Goal: Navigation & Orientation: Find specific page/section

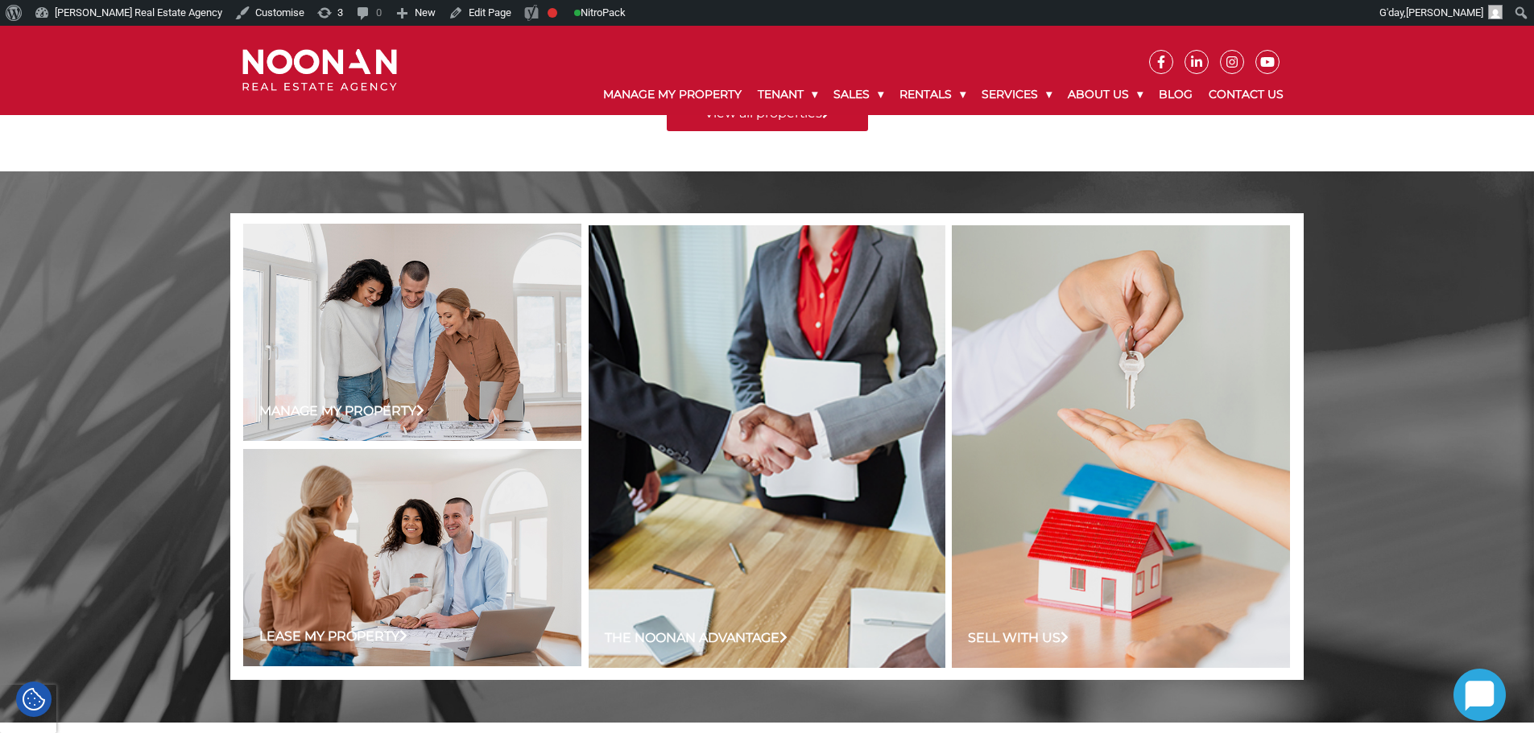
scroll to position [1045, 0]
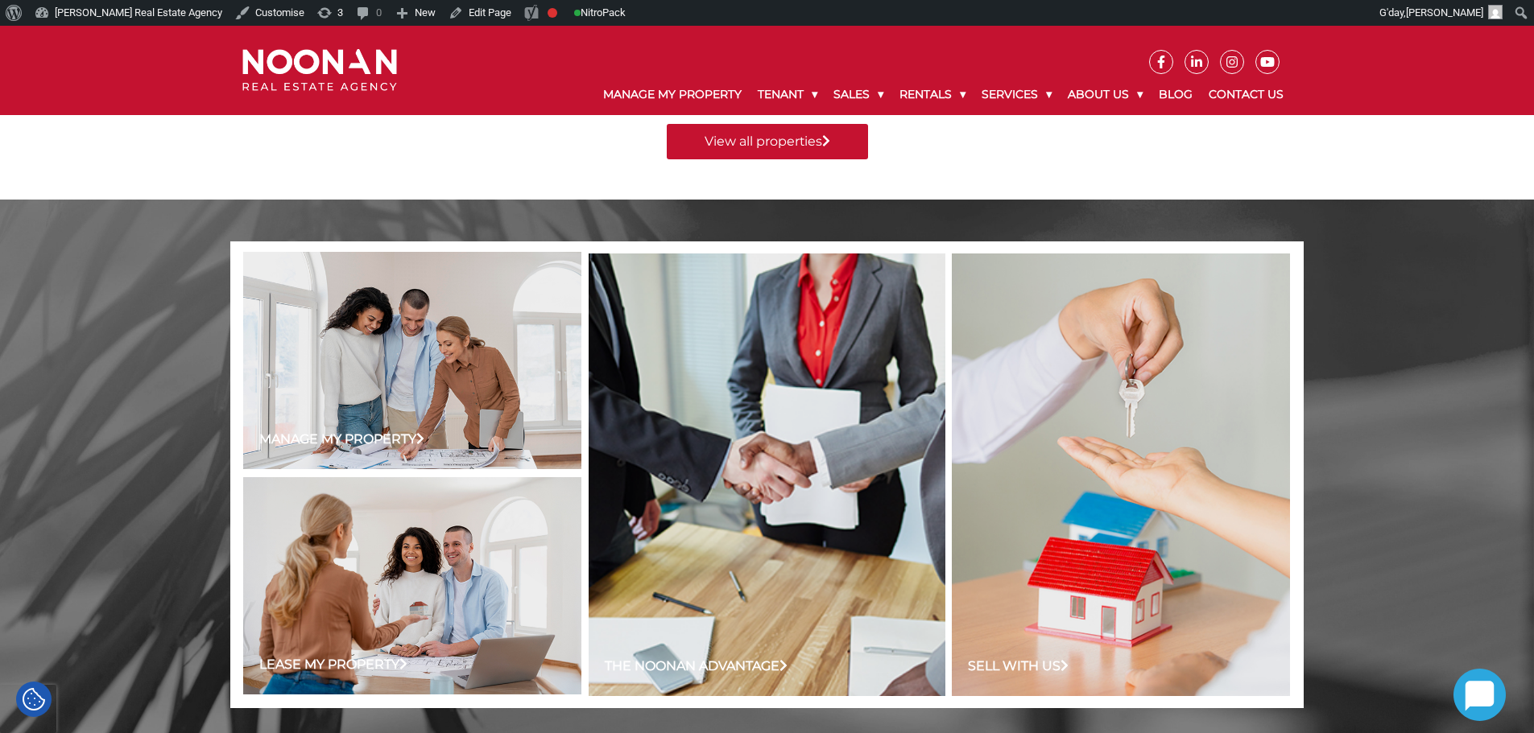
click at [293, 63] on img at bounding box center [319, 70] width 155 height 43
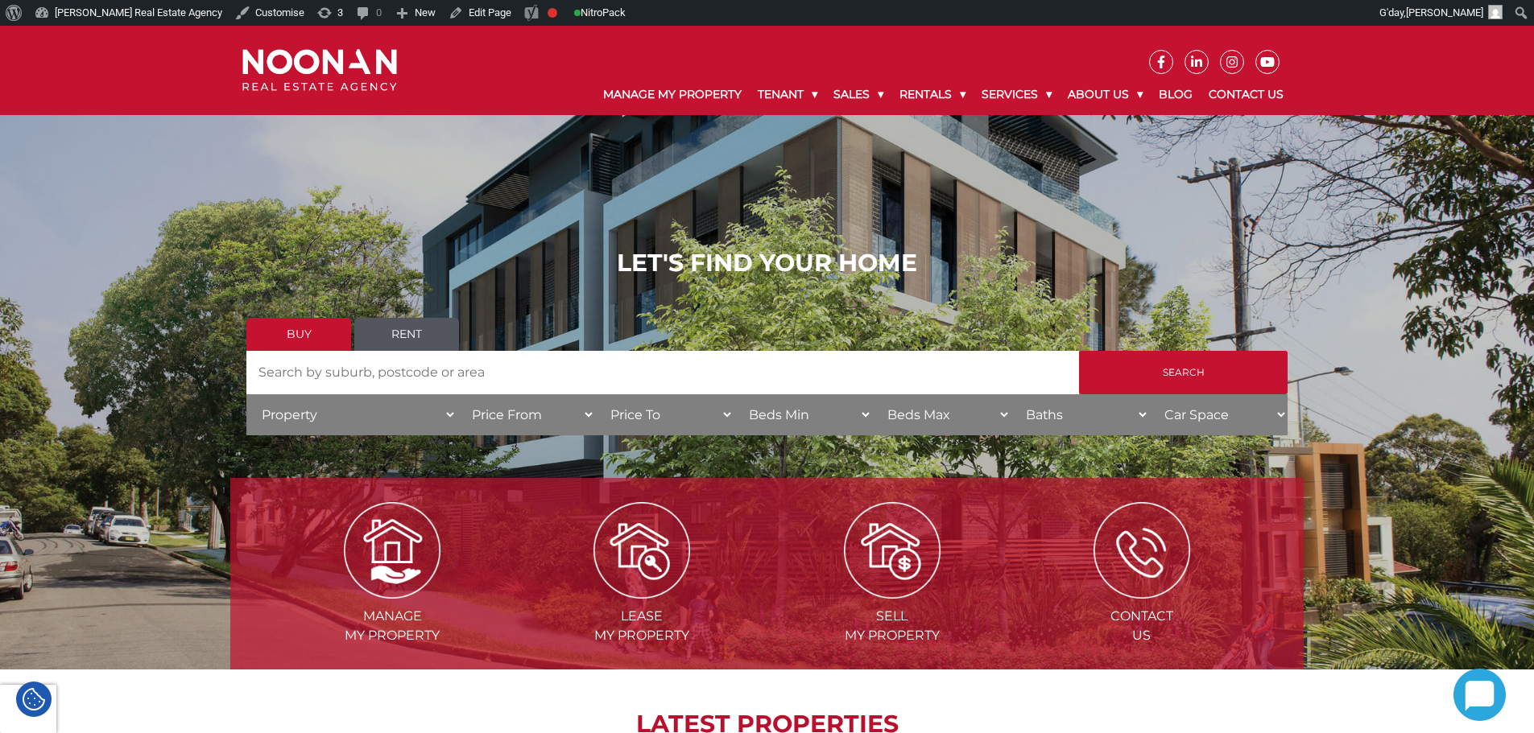
click at [578, 266] on h1 "LET'S FIND YOUR HOME" at bounding box center [766, 263] width 1041 height 29
drag, startPoint x: 836, startPoint y: 266, endPoint x: 934, endPoint y: 267, distance: 98.2
click at [927, 267] on h1 "LET'S FIND YOUR HOME" at bounding box center [766, 263] width 1041 height 29
click at [950, 271] on h1 "LET'S FIND YOUR HOME" at bounding box center [766, 263] width 1041 height 29
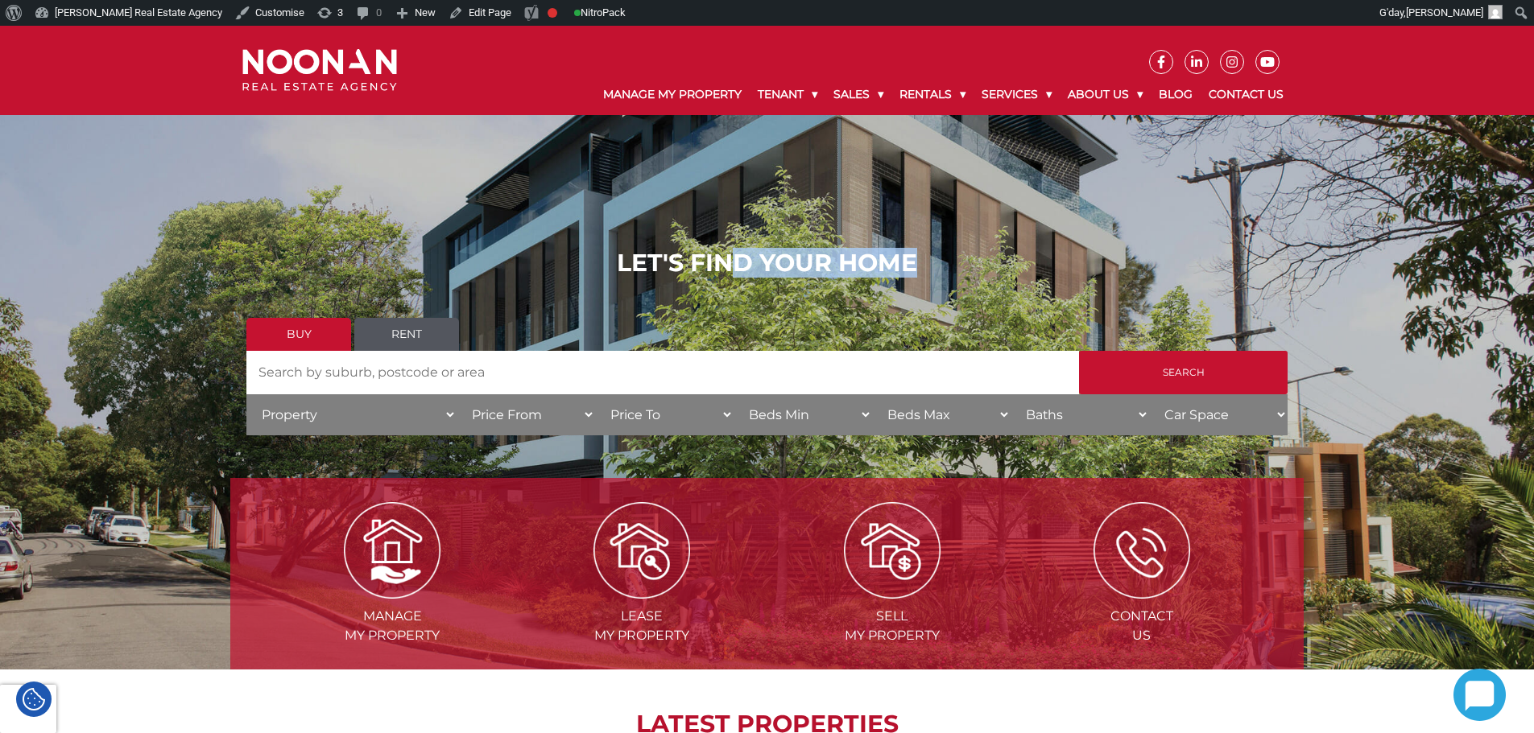
drag, startPoint x: 888, startPoint y: 274, endPoint x: 714, endPoint y: 254, distance: 175.1
click at [717, 254] on h1 "LET'S FIND YOUR HOME" at bounding box center [766, 263] width 1041 height 29
